Goal: Use online tool/utility

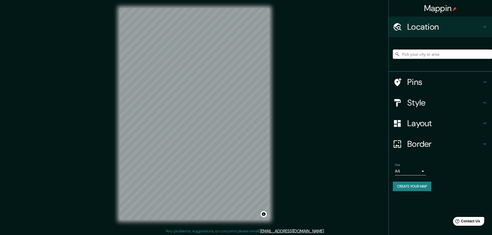
scroll to position [1, 0]
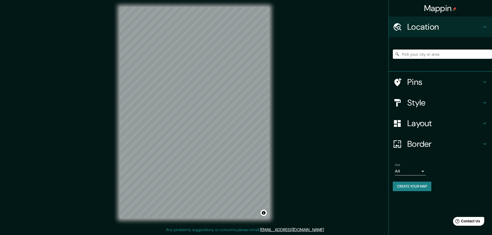
click at [415, 56] on input "Pick your city or area" at bounding box center [442, 54] width 99 height 9
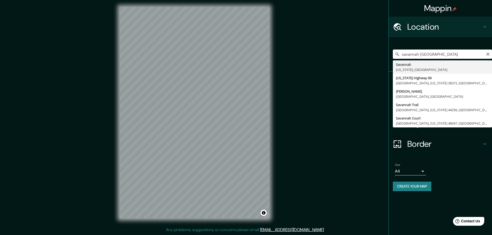
type input "[GEOGRAPHIC_DATA], [US_STATE], [GEOGRAPHIC_DATA]"
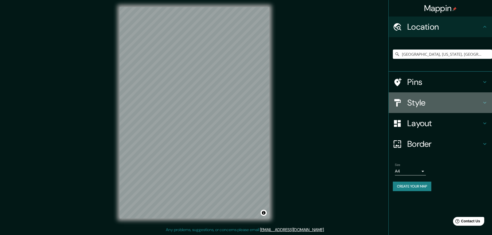
click at [410, 104] on h4 "Style" at bounding box center [444, 103] width 74 height 10
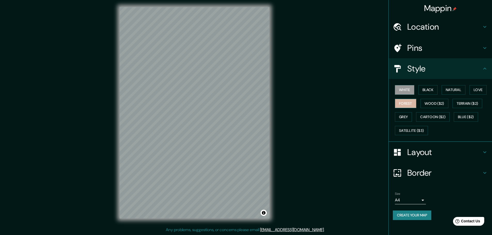
click at [404, 103] on button "Forest" at bounding box center [405, 104] width 21 height 10
click at [486, 151] on icon at bounding box center [485, 152] width 6 height 6
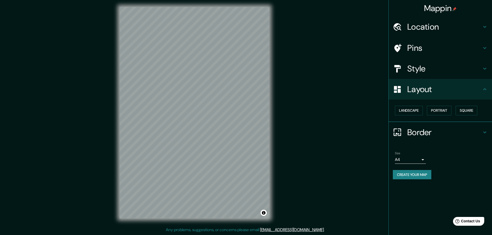
click at [485, 132] on icon at bounding box center [485, 132] width 6 height 6
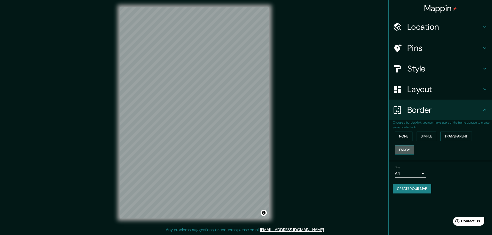
click at [407, 149] on button "Fancy" at bounding box center [404, 150] width 19 height 10
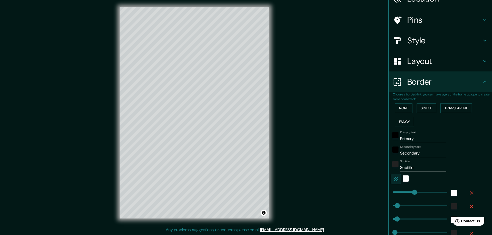
scroll to position [0, 0]
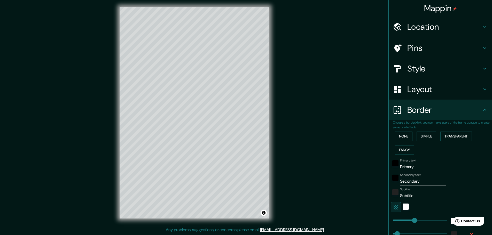
click at [483, 109] on icon at bounding box center [484, 110] width 3 height 2
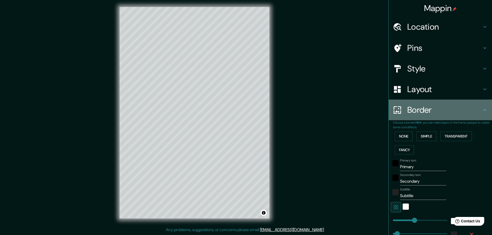
click at [483, 110] on icon at bounding box center [484, 110] width 3 height 2
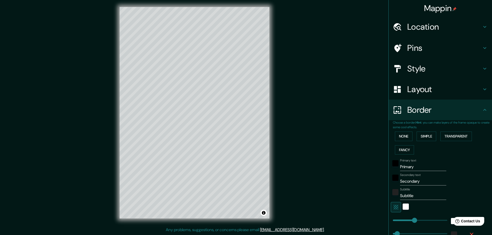
click at [482, 68] on icon at bounding box center [485, 69] width 6 height 6
type input "46"
type input "23"
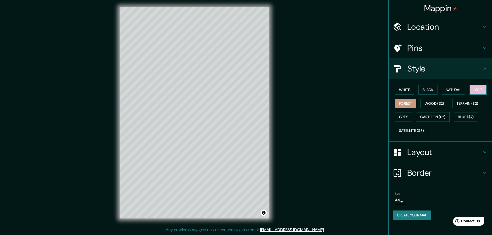
click at [480, 88] on button "Love" at bounding box center [478, 90] width 17 height 10
click at [454, 91] on button "Natural" at bounding box center [454, 90] width 24 height 10
click at [485, 68] on icon at bounding box center [484, 69] width 3 height 2
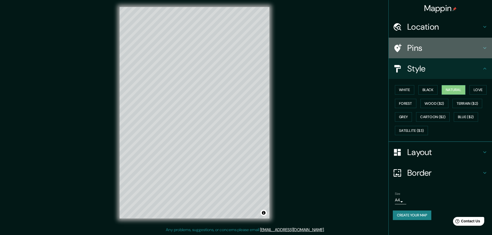
click at [485, 48] on icon at bounding box center [485, 48] width 6 height 6
type input "46"
type input "23"
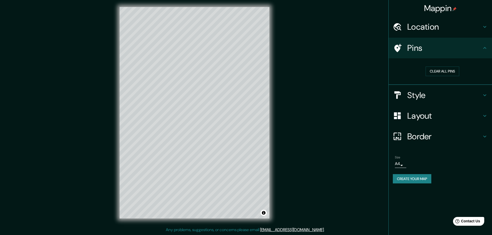
click at [484, 25] on icon at bounding box center [485, 27] width 6 height 6
type input "46"
type input "23"
